Goal: Task Accomplishment & Management: Use online tool/utility

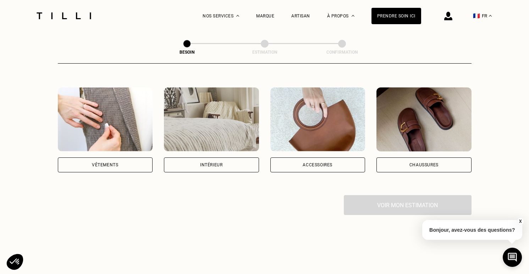
scroll to position [125, 0]
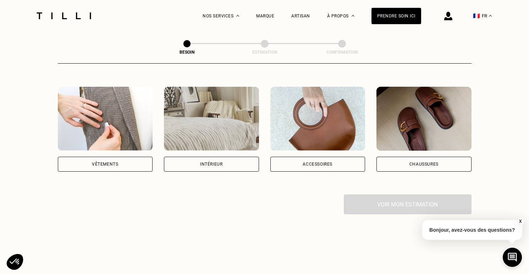
click at [225, 159] on div "Intérieur" at bounding box center [211, 164] width 95 height 15
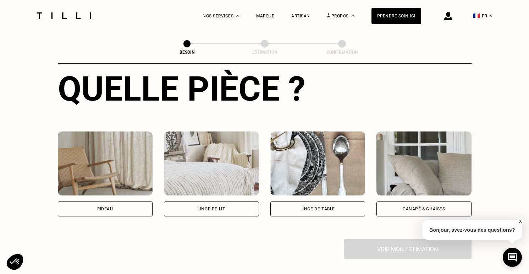
click at [100, 185] on img at bounding box center [105, 163] width 95 height 64
select select "FR"
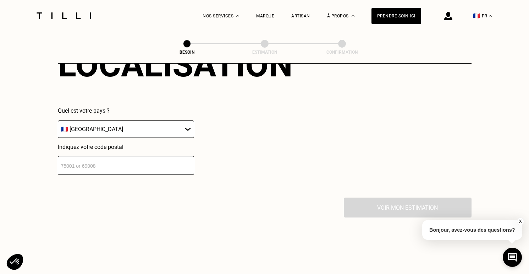
scroll to position [488, 0]
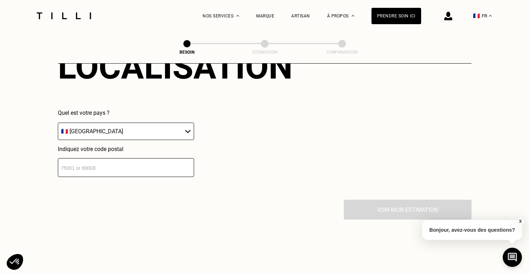
click at [101, 164] on input "number" at bounding box center [126, 167] width 136 height 19
type input "75002"
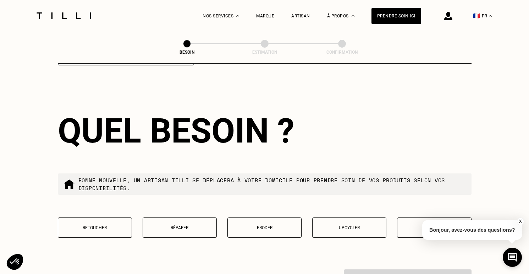
scroll to position [636, 0]
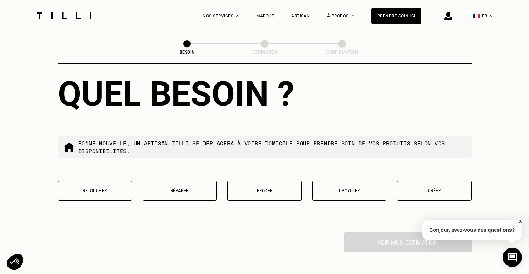
click at [91, 188] on p "Retoucher" at bounding box center [95, 190] width 66 height 5
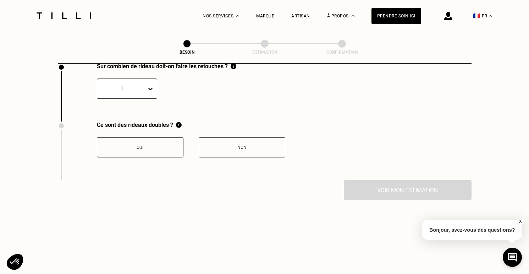
scroll to position [784, 0]
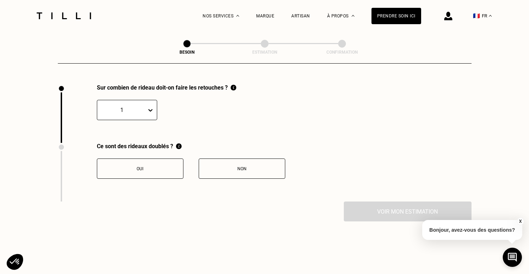
click at [145, 104] on div "1" at bounding box center [121, 109] width 49 height 11
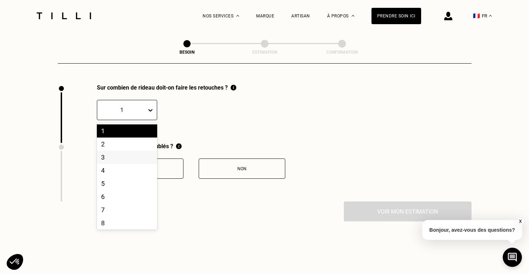
click at [112, 151] on div "3" at bounding box center [127, 157] width 60 height 13
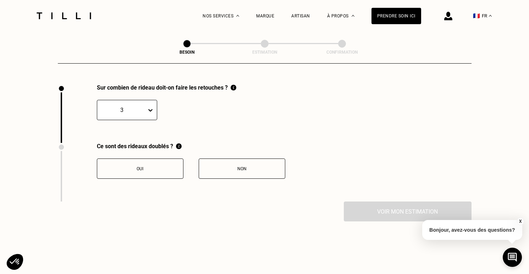
click at [144, 104] on div "3" at bounding box center [121, 109] width 49 height 11
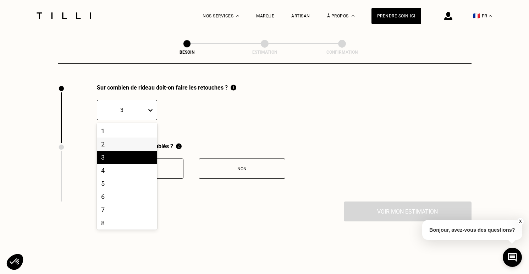
click at [130, 137] on div "2" at bounding box center [127, 143] width 60 height 13
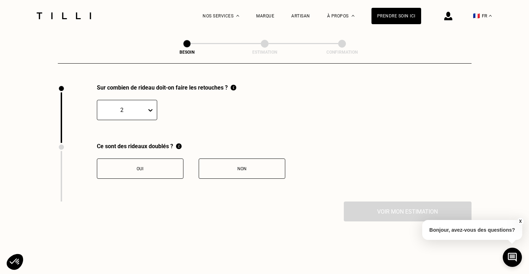
click at [239, 167] on button "Non" at bounding box center [242, 168] width 87 height 20
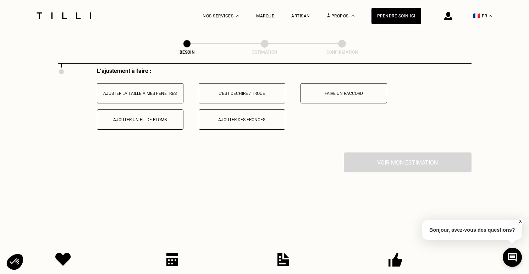
scroll to position [918, 0]
click at [125, 91] on div "Ajuster la taille à mes fenêtres" at bounding box center [140, 93] width 79 height 5
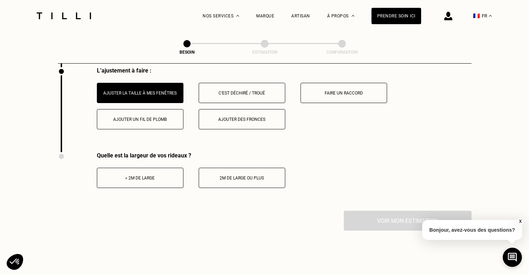
click at [250, 168] on button "2m de large ou plus" at bounding box center [242, 178] width 87 height 20
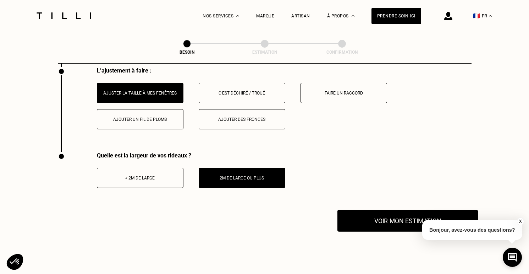
click at [400, 209] on button "Voir mon estimation" at bounding box center [408, 220] width 141 height 22
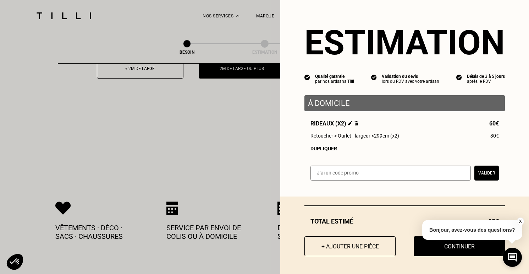
scroll to position [1031, 0]
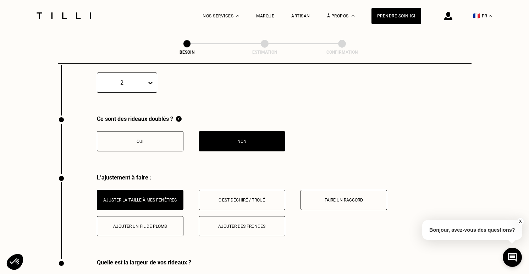
click at [124, 138] on button "Oui" at bounding box center [140, 141] width 87 height 20
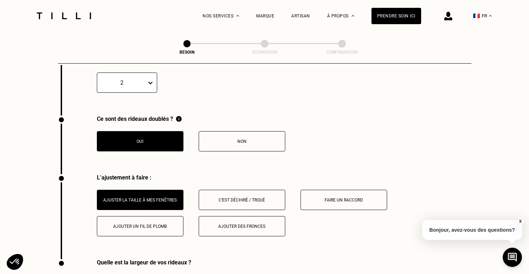
scroll to position [813, 0]
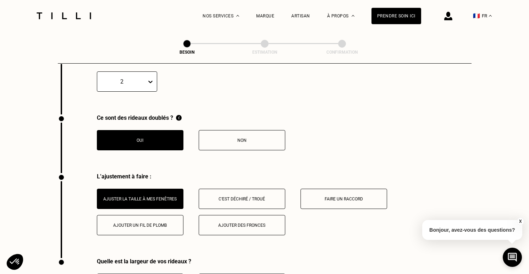
click at [121, 77] on div at bounding box center [122, 81] width 42 height 8
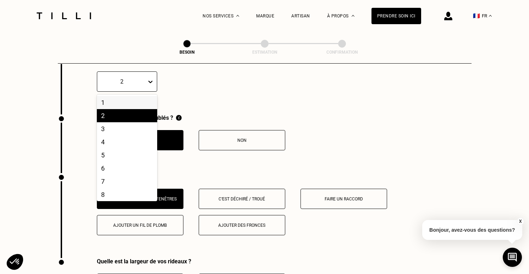
click at [122, 96] on div "1" at bounding box center [127, 102] width 60 height 13
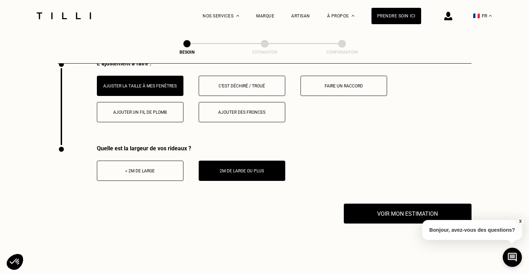
scroll to position [926, 0]
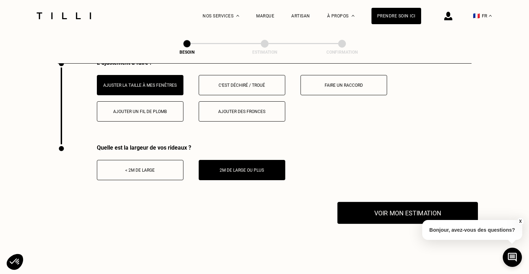
click at [368, 206] on button "Voir mon estimation" at bounding box center [408, 213] width 141 height 22
